Goal: Check status: Check status

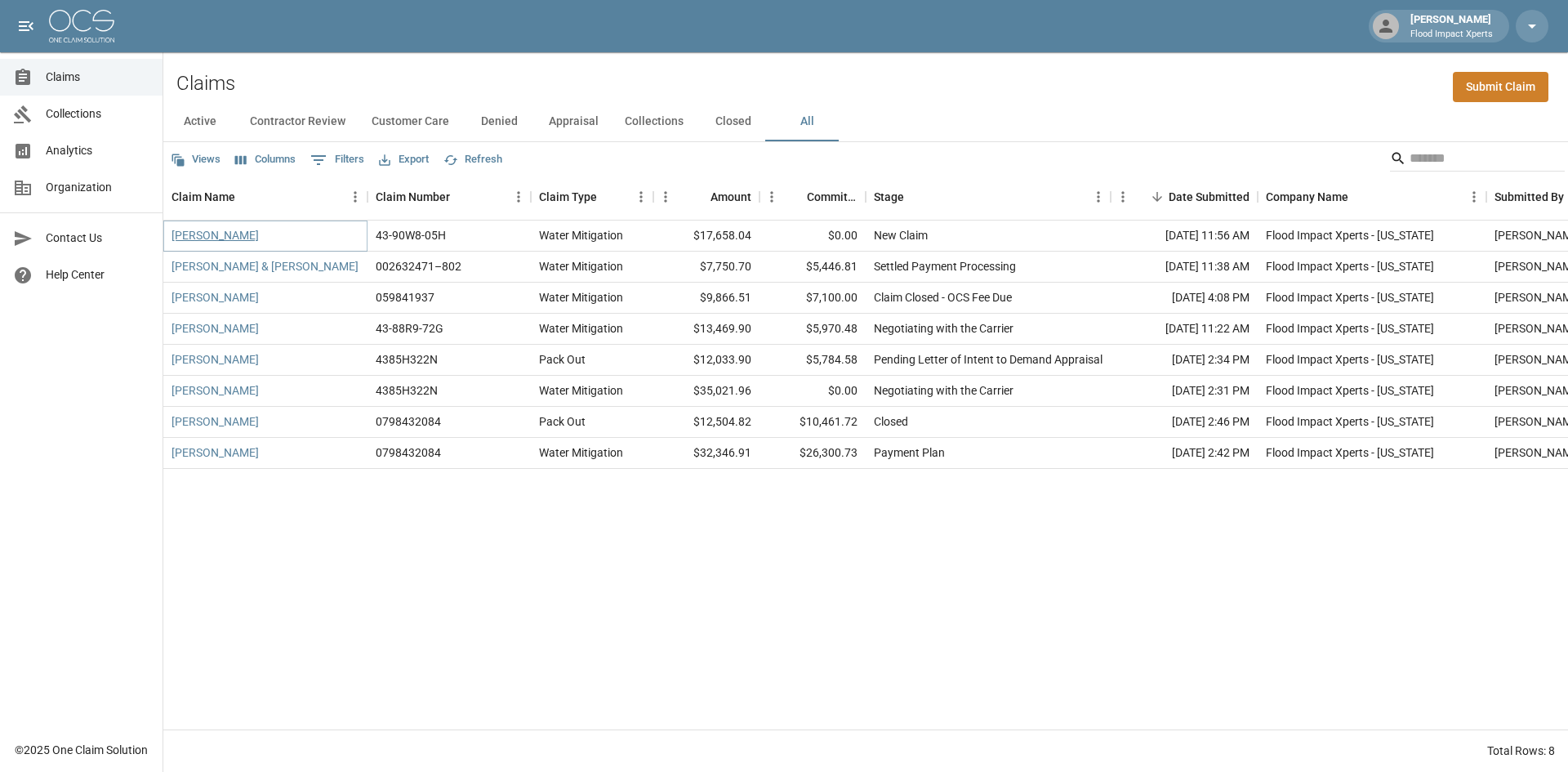
click at [181, 231] on link "[PERSON_NAME]" at bounding box center [215, 235] width 88 height 16
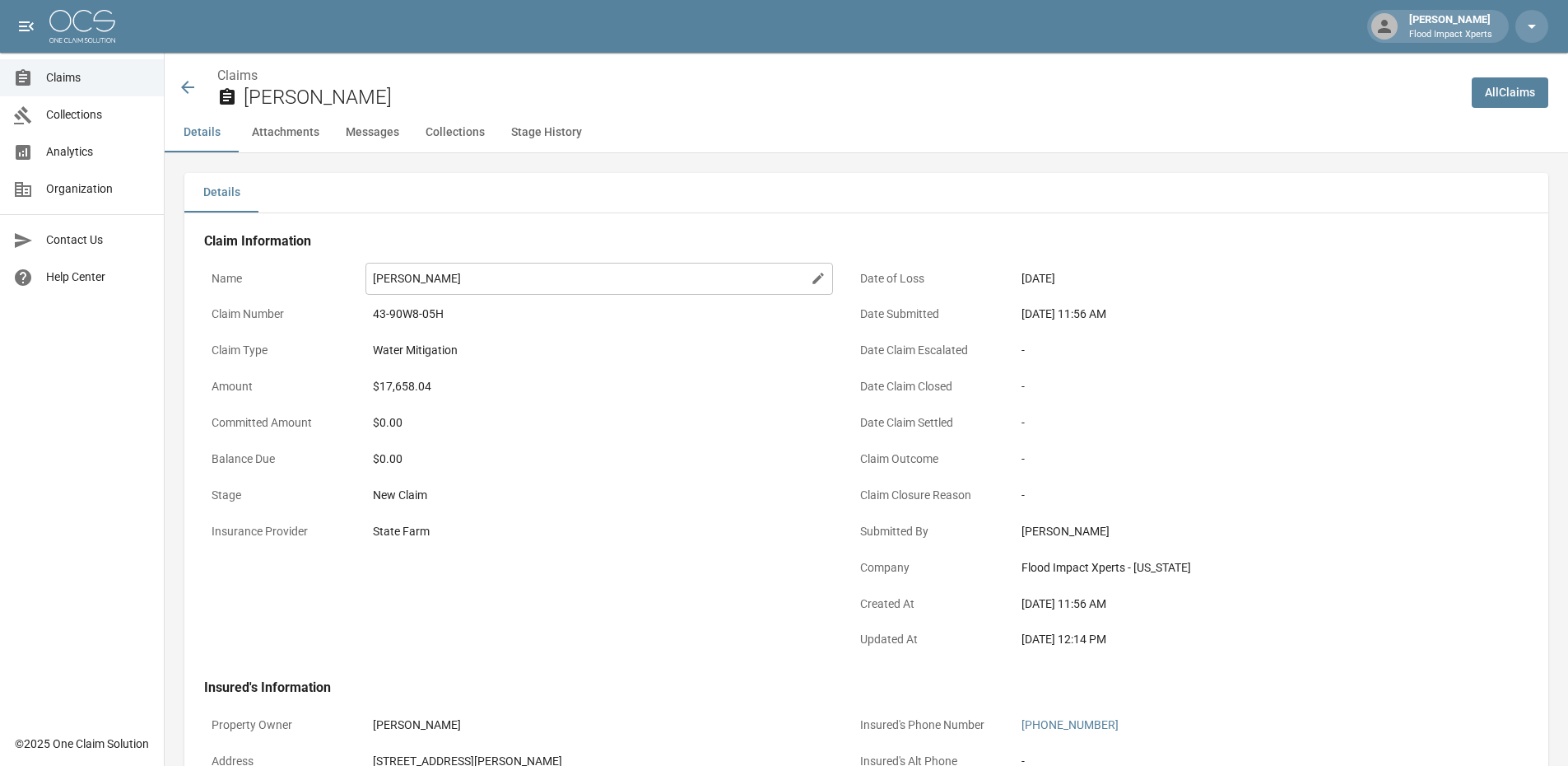
click at [818, 272] on icon at bounding box center [819, 278] width 15 height 15
type input "**********"
click at [791, 178] on div "Details" at bounding box center [866, 193] width 1364 height 40
click at [194, 83] on icon at bounding box center [187, 87] width 20 height 20
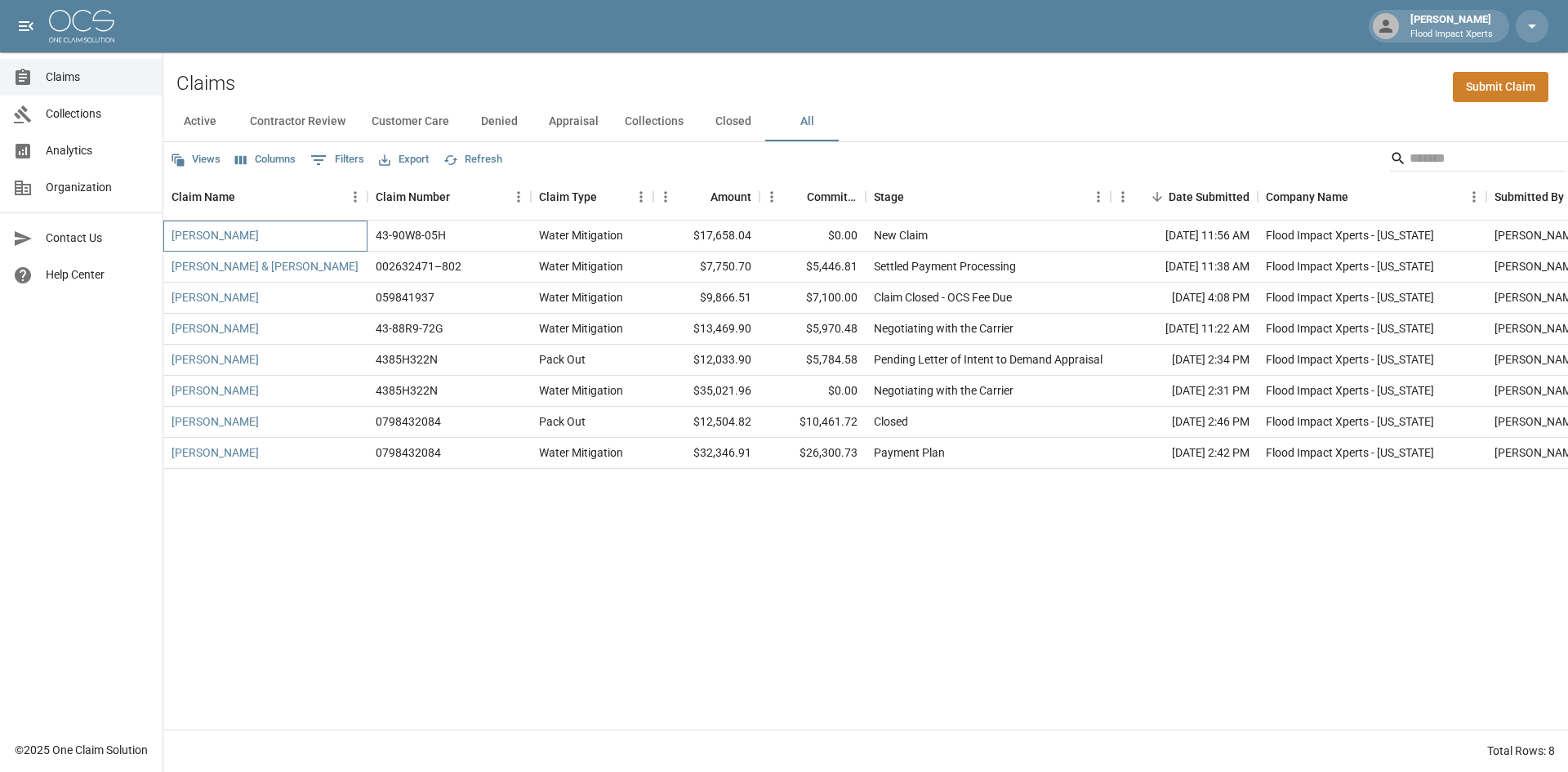
click at [197, 237] on div "[PERSON_NAME]" at bounding box center [265, 236] width 204 height 31
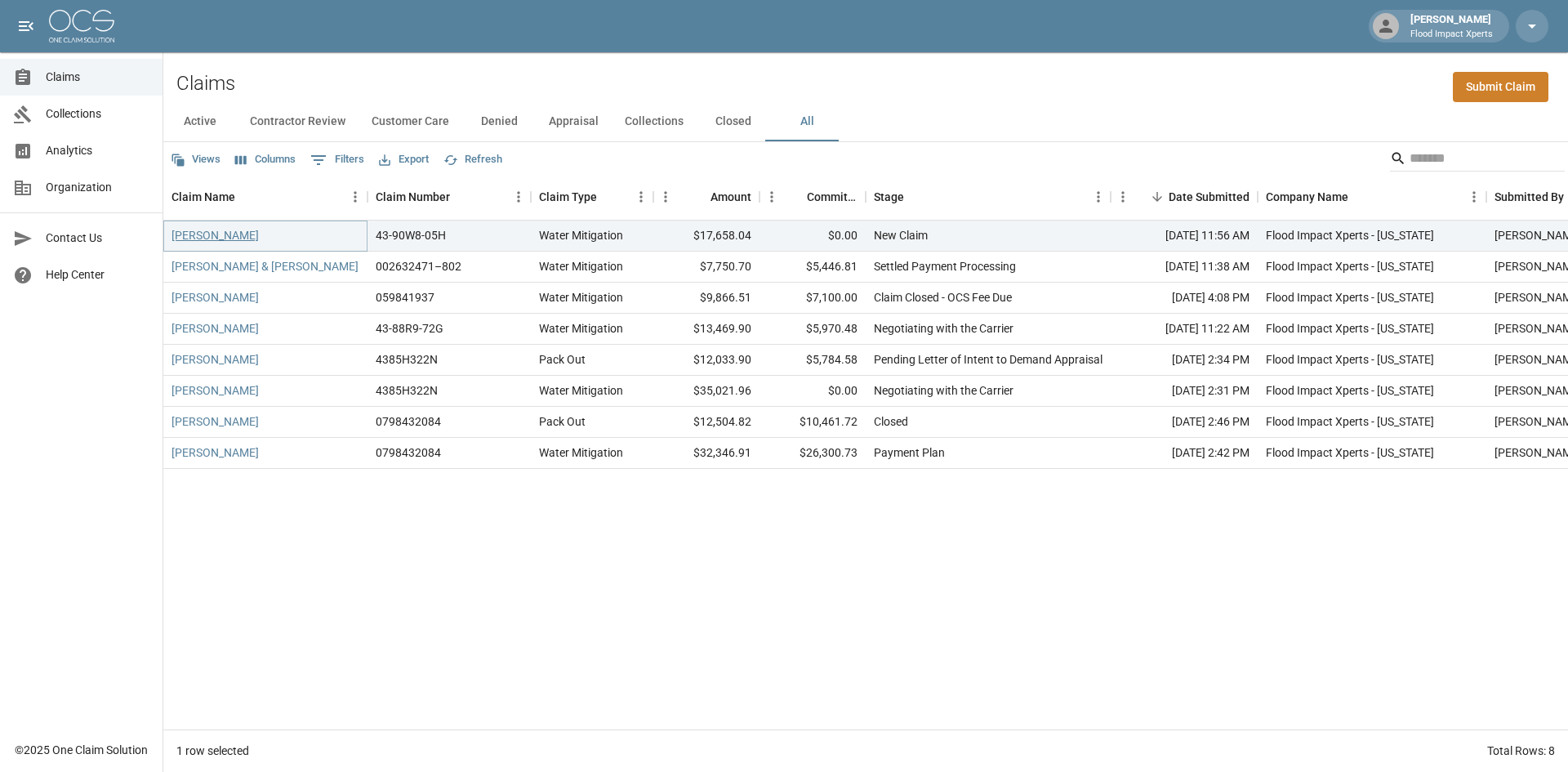
click at [189, 237] on link "[PERSON_NAME]" at bounding box center [215, 235] width 88 height 16
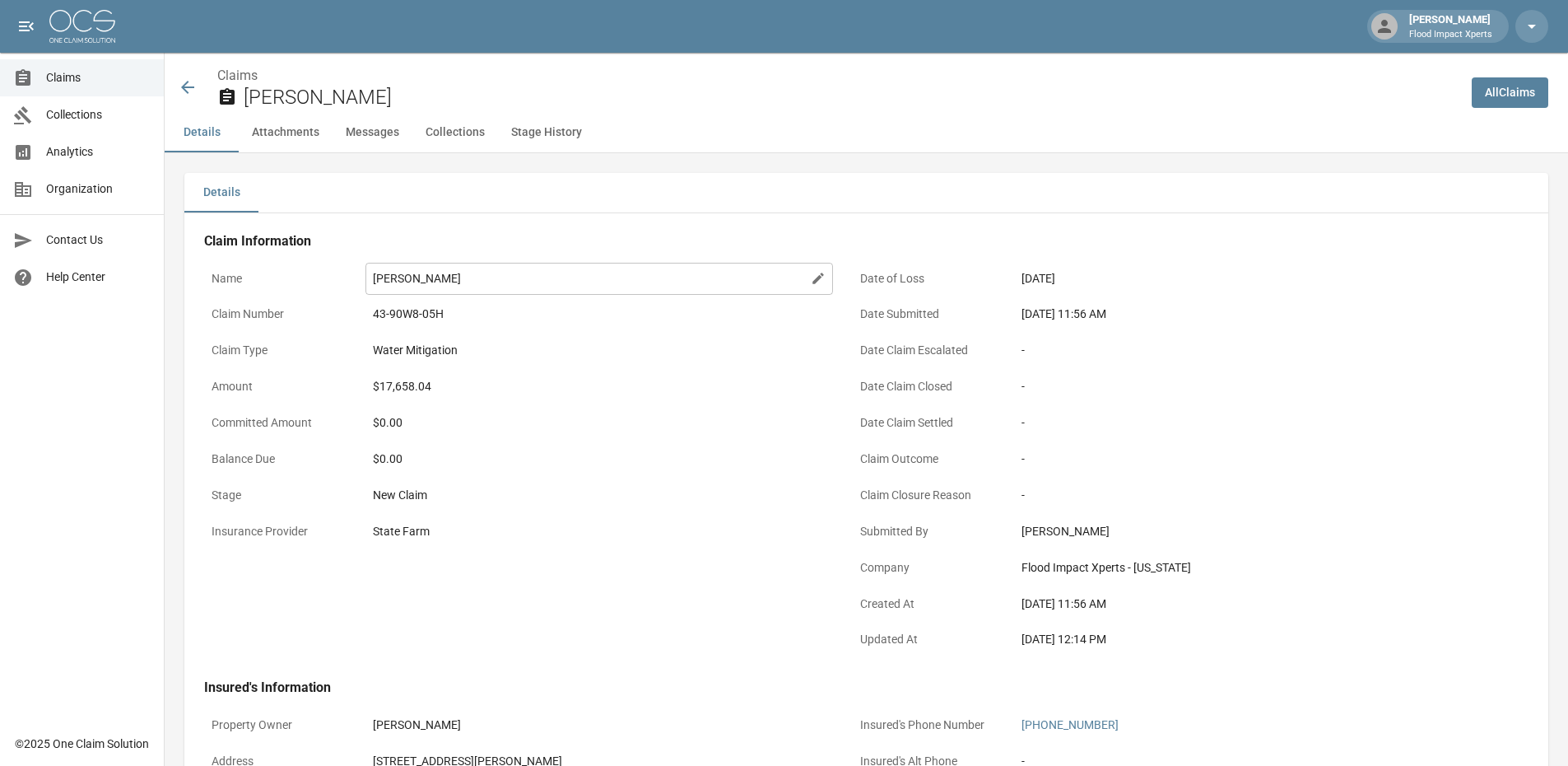
click at [816, 279] on icon at bounding box center [819, 278] width 12 height 12
click at [191, 83] on icon at bounding box center [187, 87] width 20 height 20
